Goal: Transaction & Acquisition: Purchase product/service

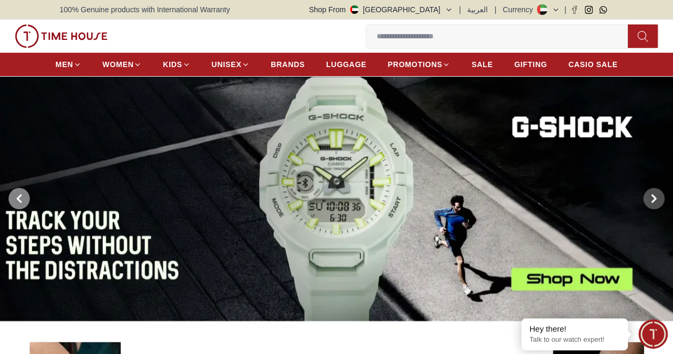
click at [18, 202] on icon at bounding box center [19, 198] width 3 height 7
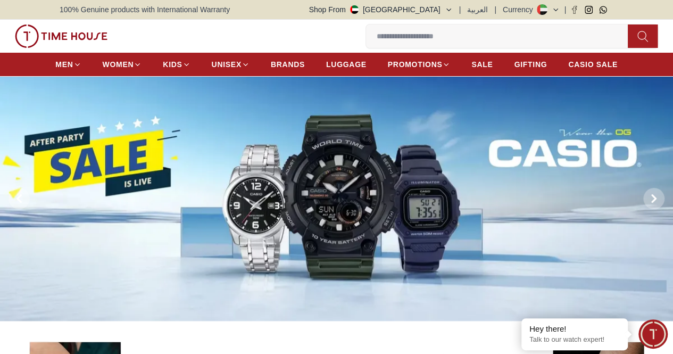
click at [7, 212] on button at bounding box center [19, 198] width 38 height 245
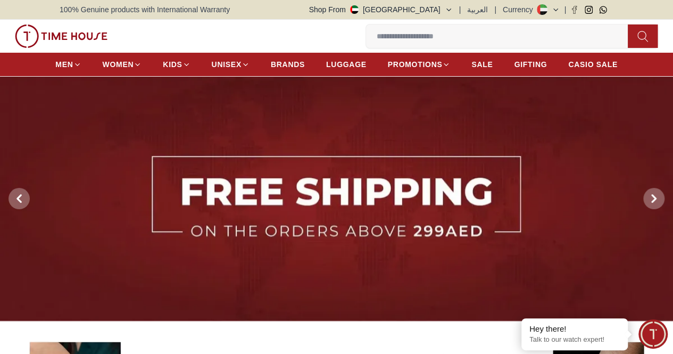
click at [7, 212] on button at bounding box center [19, 198] width 38 height 245
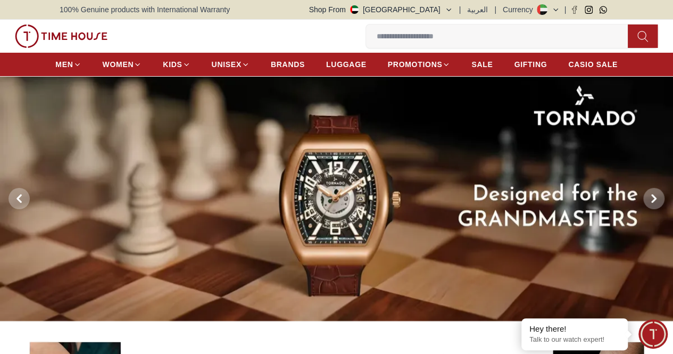
click at [7, 212] on button at bounding box center [19, 198] width 38 height 245
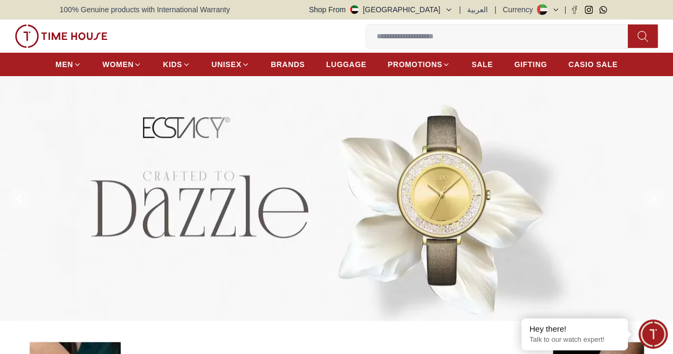
click at [7, 212] on button at bounding box center [19, 198] width 38 height 245
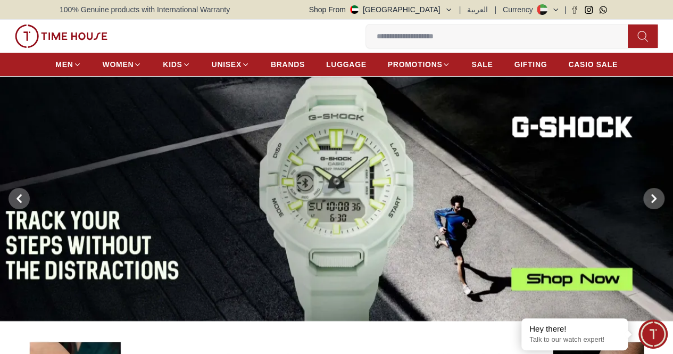
click at [7, 212] on button at bounding box center [19, 198] width 38 height 245
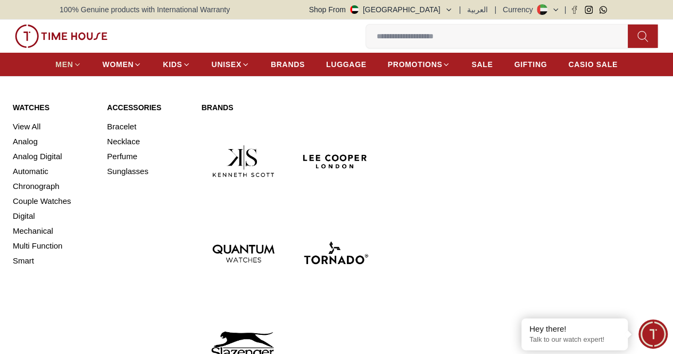
click at [73, 67] on span "MEN" at bounding box center [64, 64] width 18 height 11
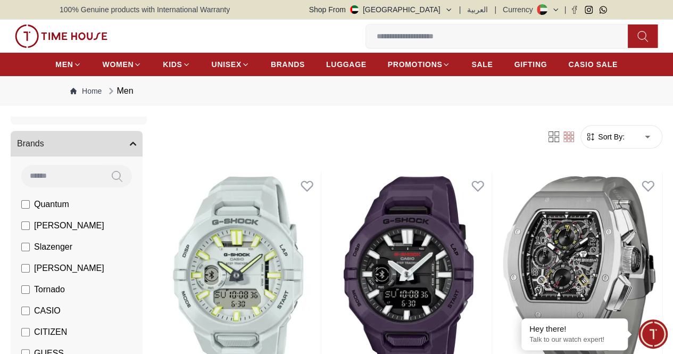
scroll to position [53, 0]
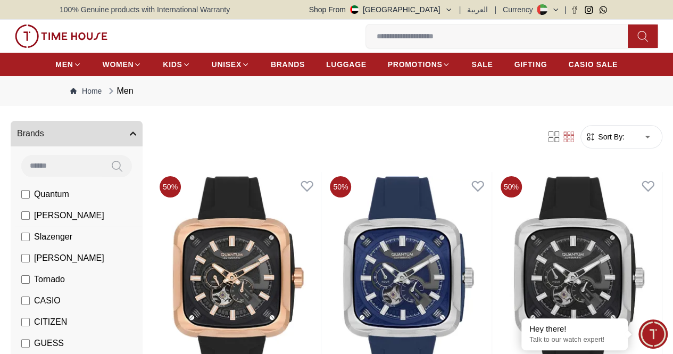
scroll to position [106, 0]
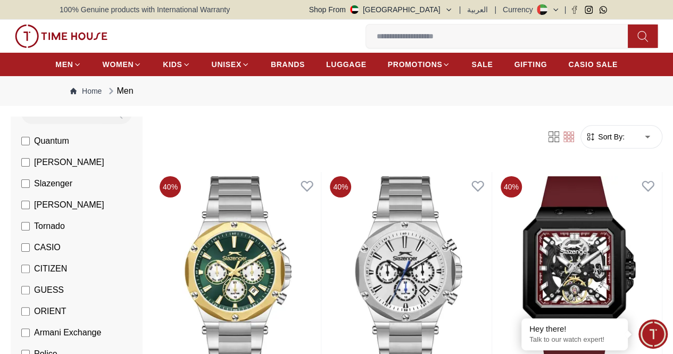
scroll to position [160, 0]
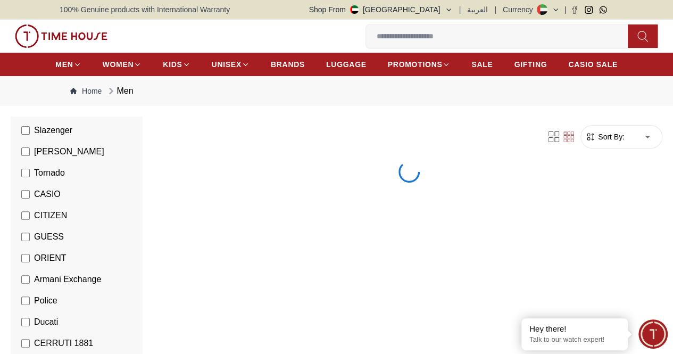
scroll to position [213, 0]
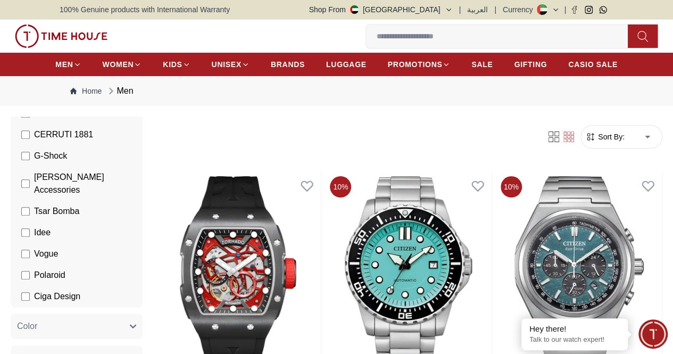
scroll to position [373, 0]
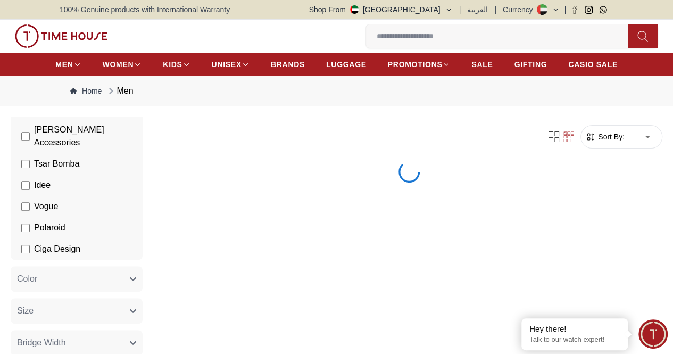
scroll to position [426, 0]
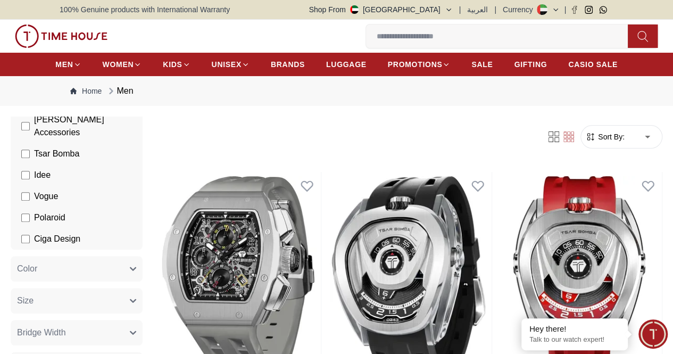
click at [596, 142] on span "Sort By:" at bounding box center [610, 136] width 29 height 11
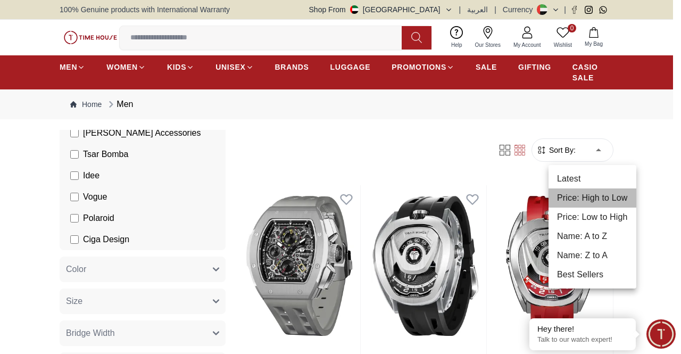
click at [585, 197] on li "Price: High to Low" at bounding box center [593, 197] width 88 height 19
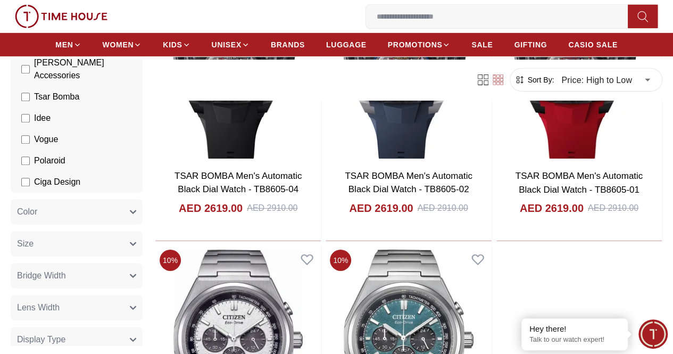
scroll to position [1703, 0]
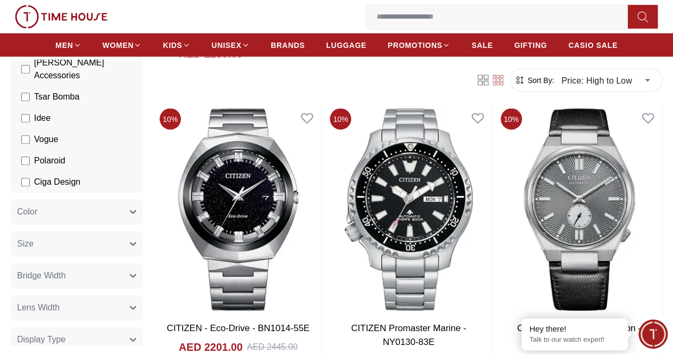
scroll to position [3034, 0]
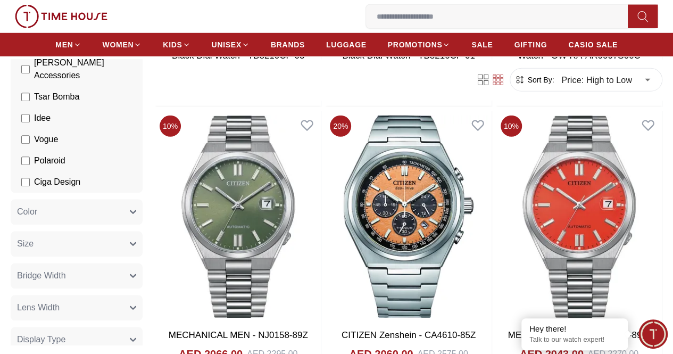
scroll to position [3672, 0]
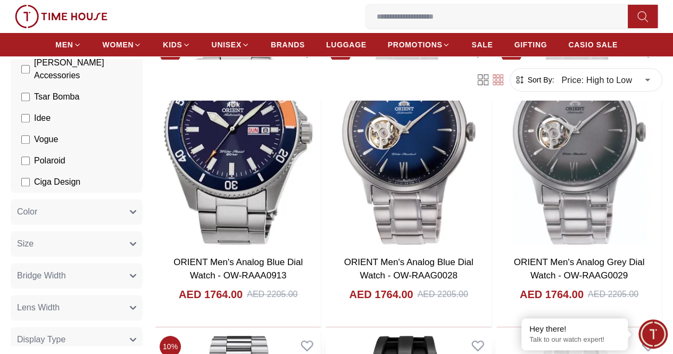
scroll to position [5961, 0]
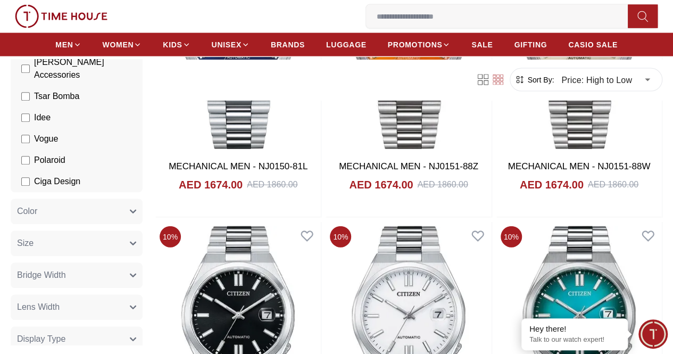
scroll to position [7132, 0]
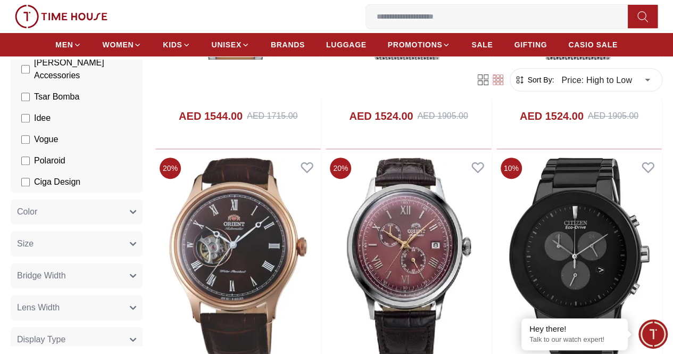
scroll to position [10219, 0]
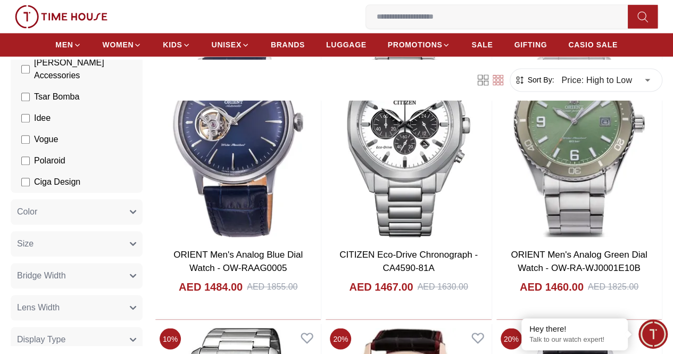
scroll to position [12783, 0]
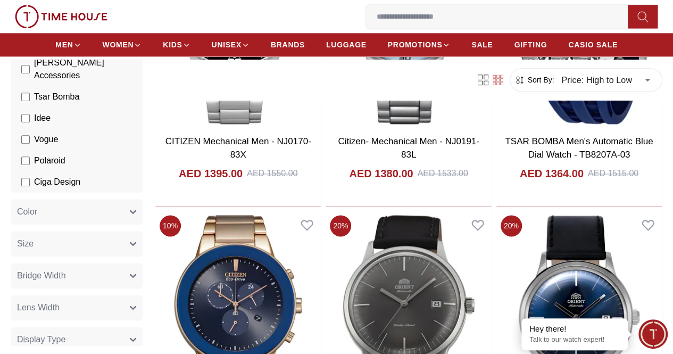
scroll to position [10547, 0]
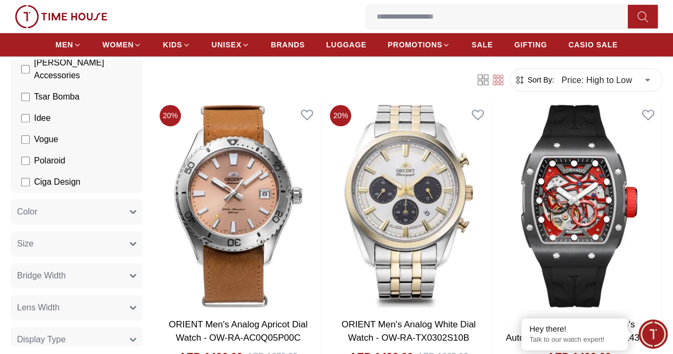
scroll to position [7132, 0]
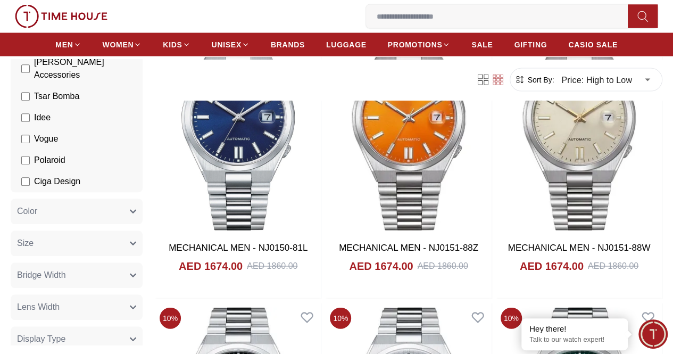
scroll to position [7025, 0]
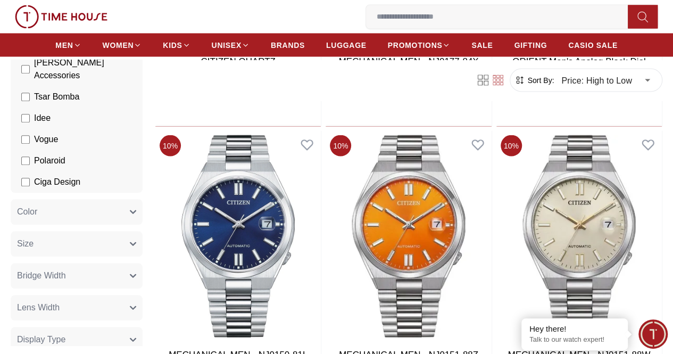
scroll to position [4950, 0]
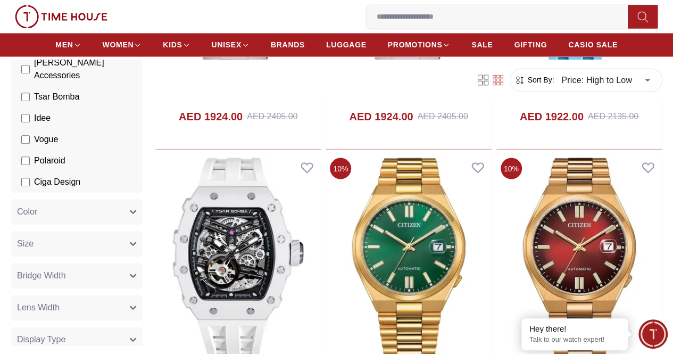
scroll to position [3566, 0]
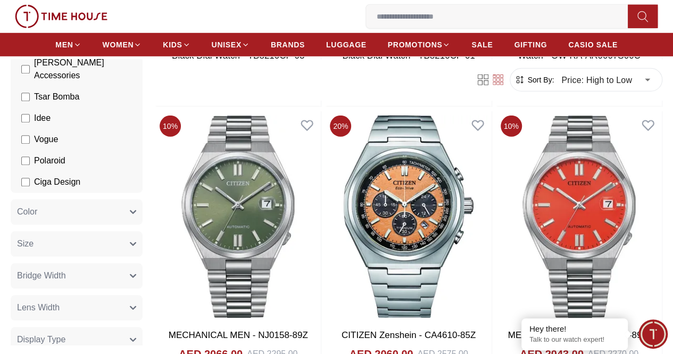
scroll to position [1703, 0]
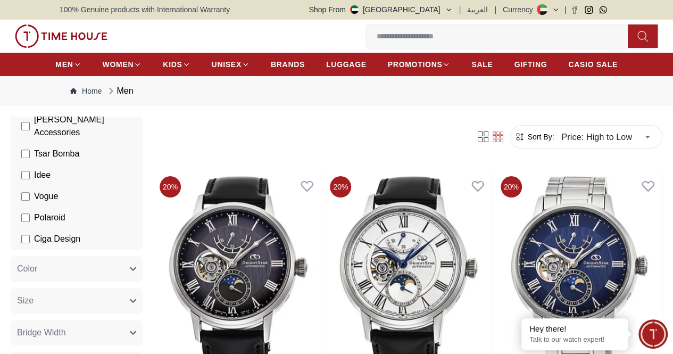
type input "******"
